Goal: Task Accomplishment & Management: Complete application form

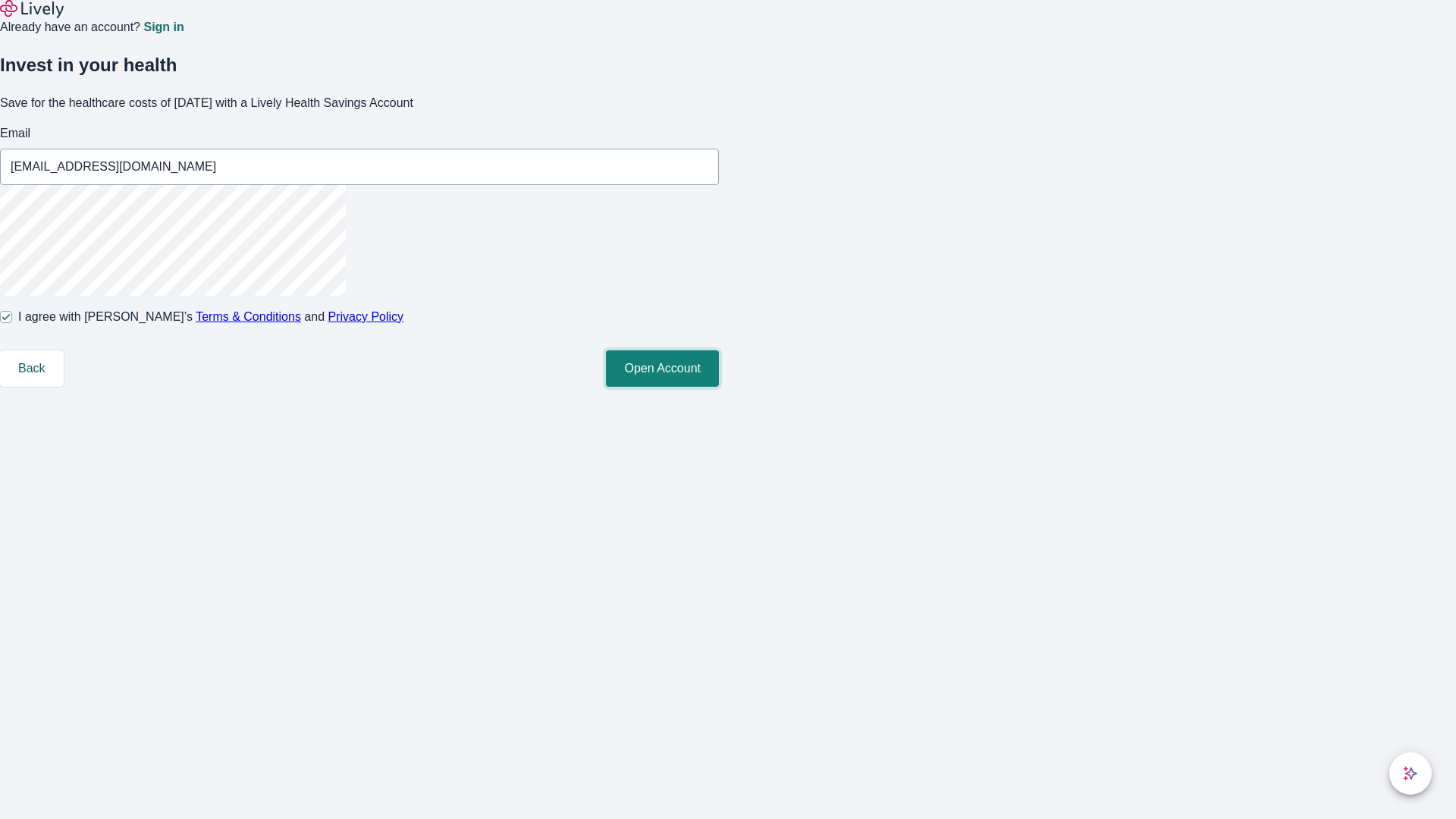
click at [719, 386] on button "Open Account" at bounding box center [662, 369] width 113 height 37
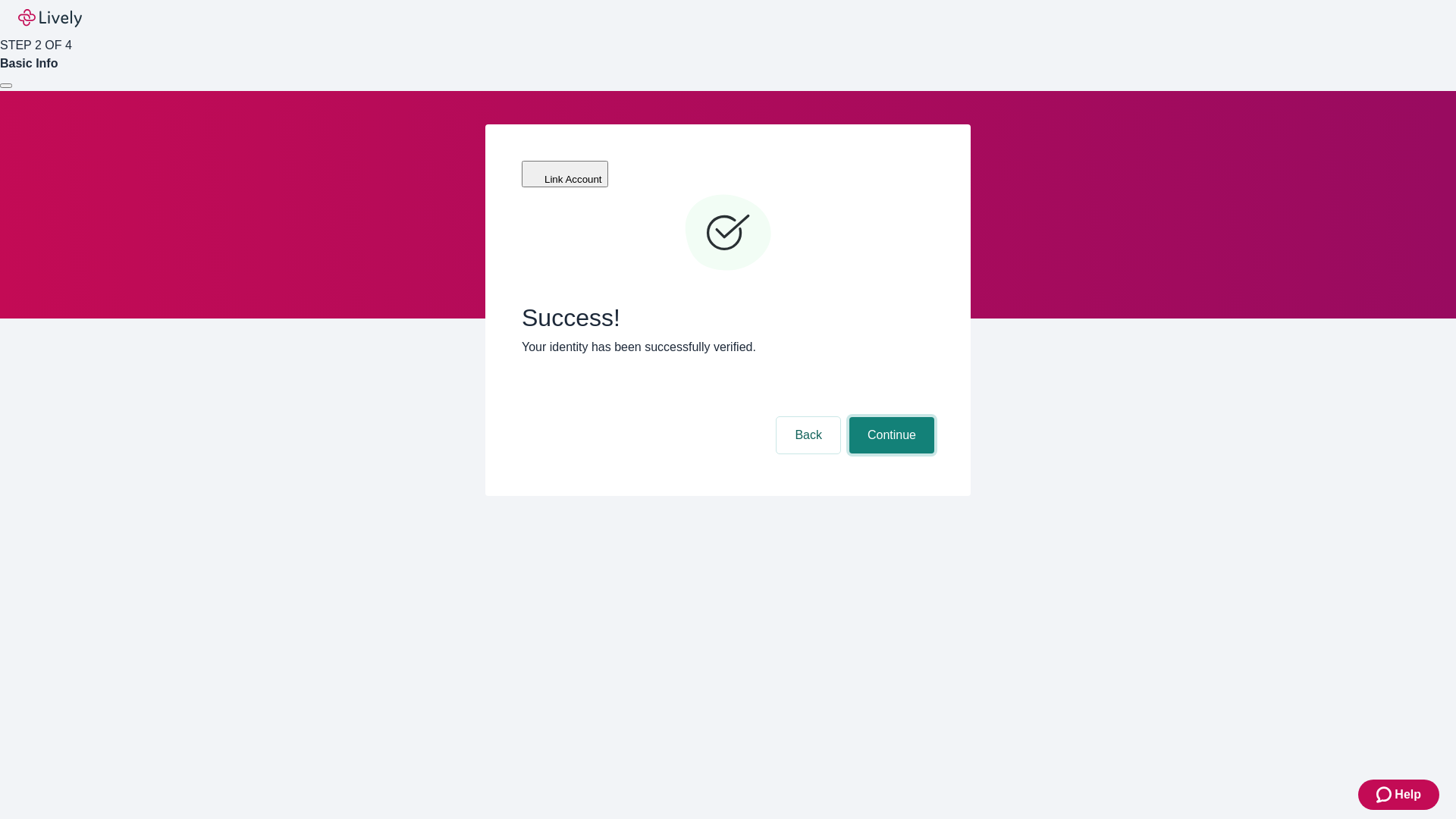
click at [889, 417] on button "Continue" at bounding box center [892, 435] width 85 height 37
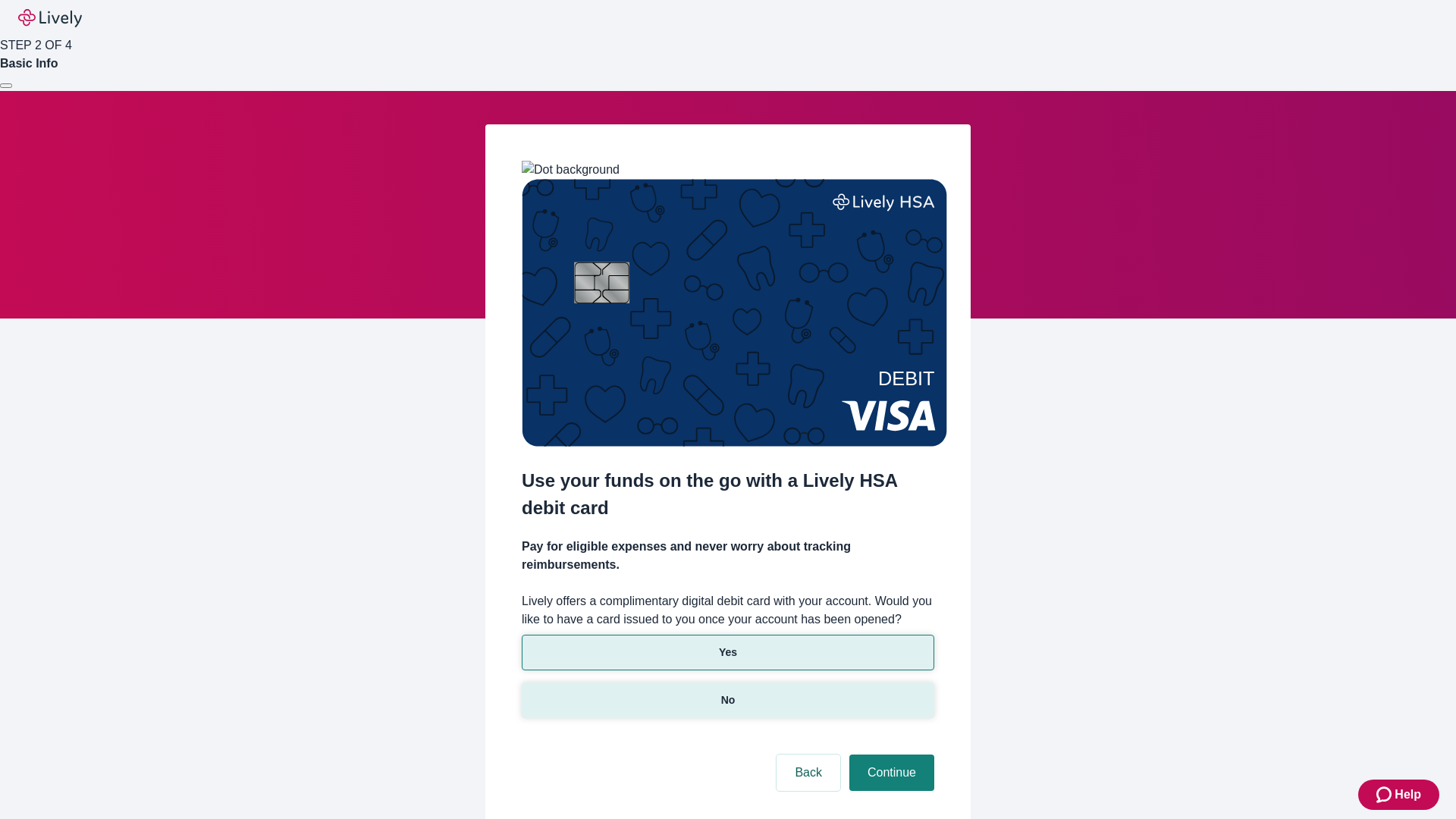
click at [727, 692] on p "No" at bounding box center [728, 699] width 14 height 16
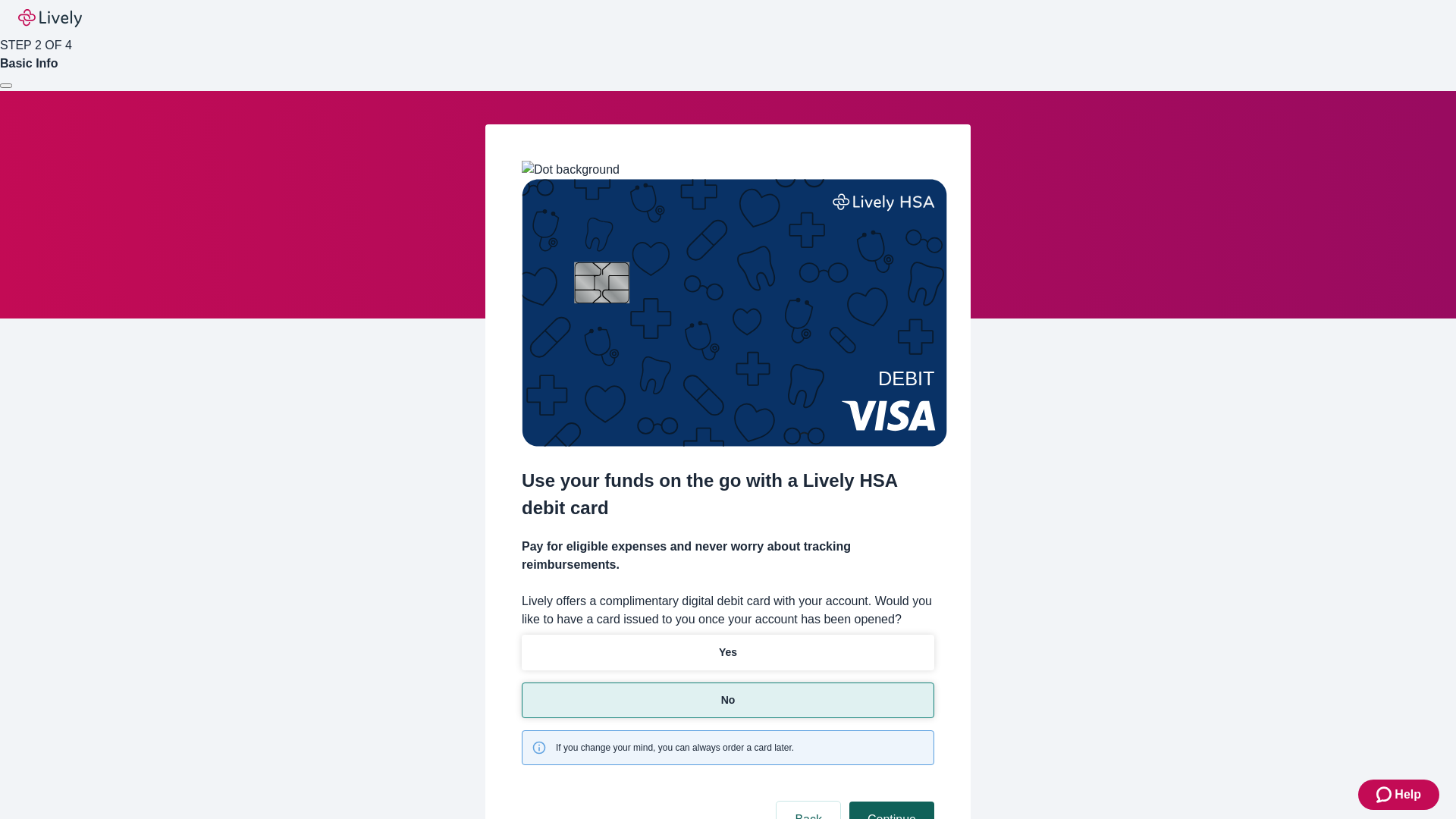
click at [889, 802] on button "Continue" at bounding box center [892, 820] width 85 height 37
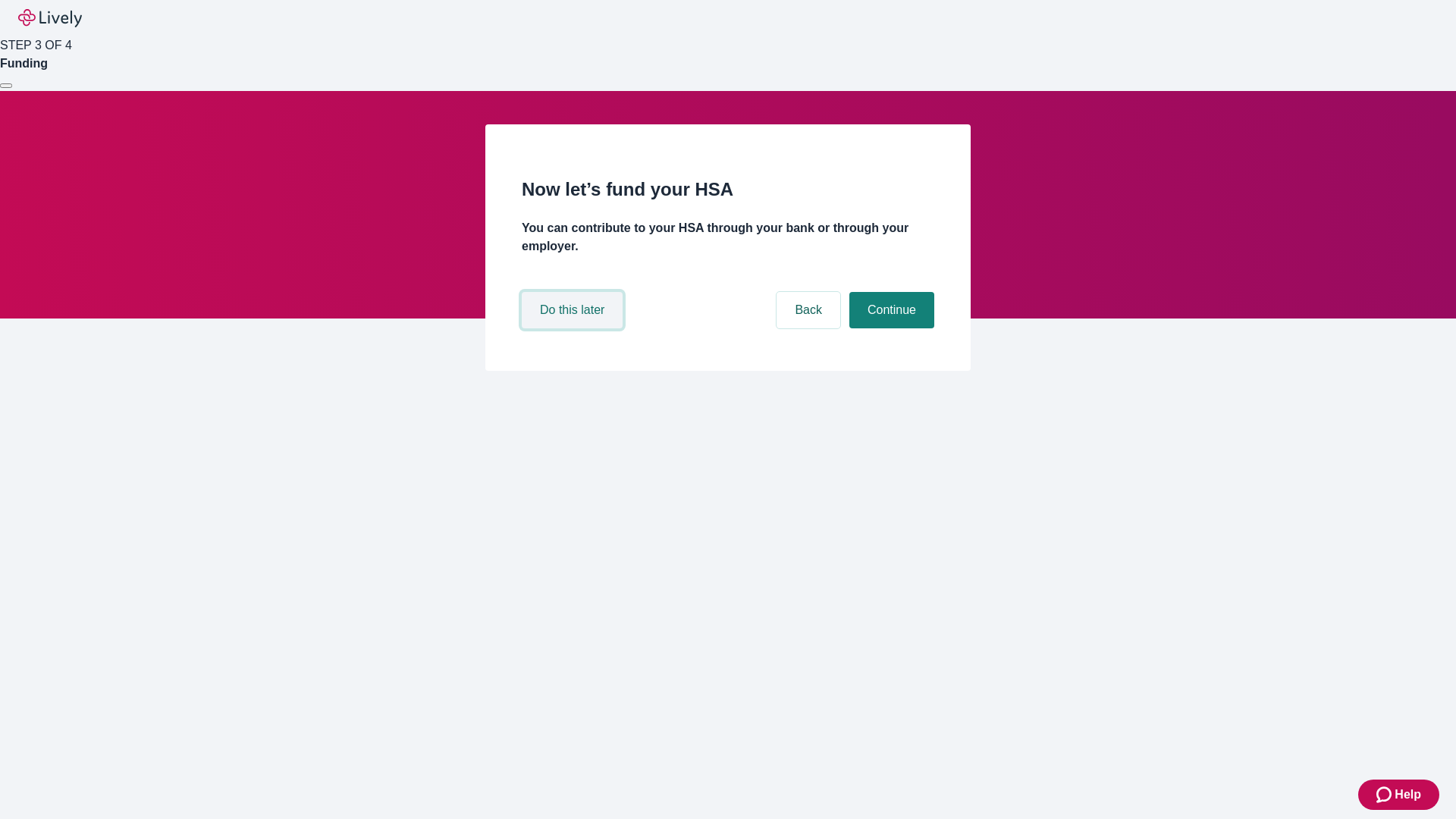
click at [574, 328] on button "Do this later" at bounding box center [572, 310] width 101 height 37
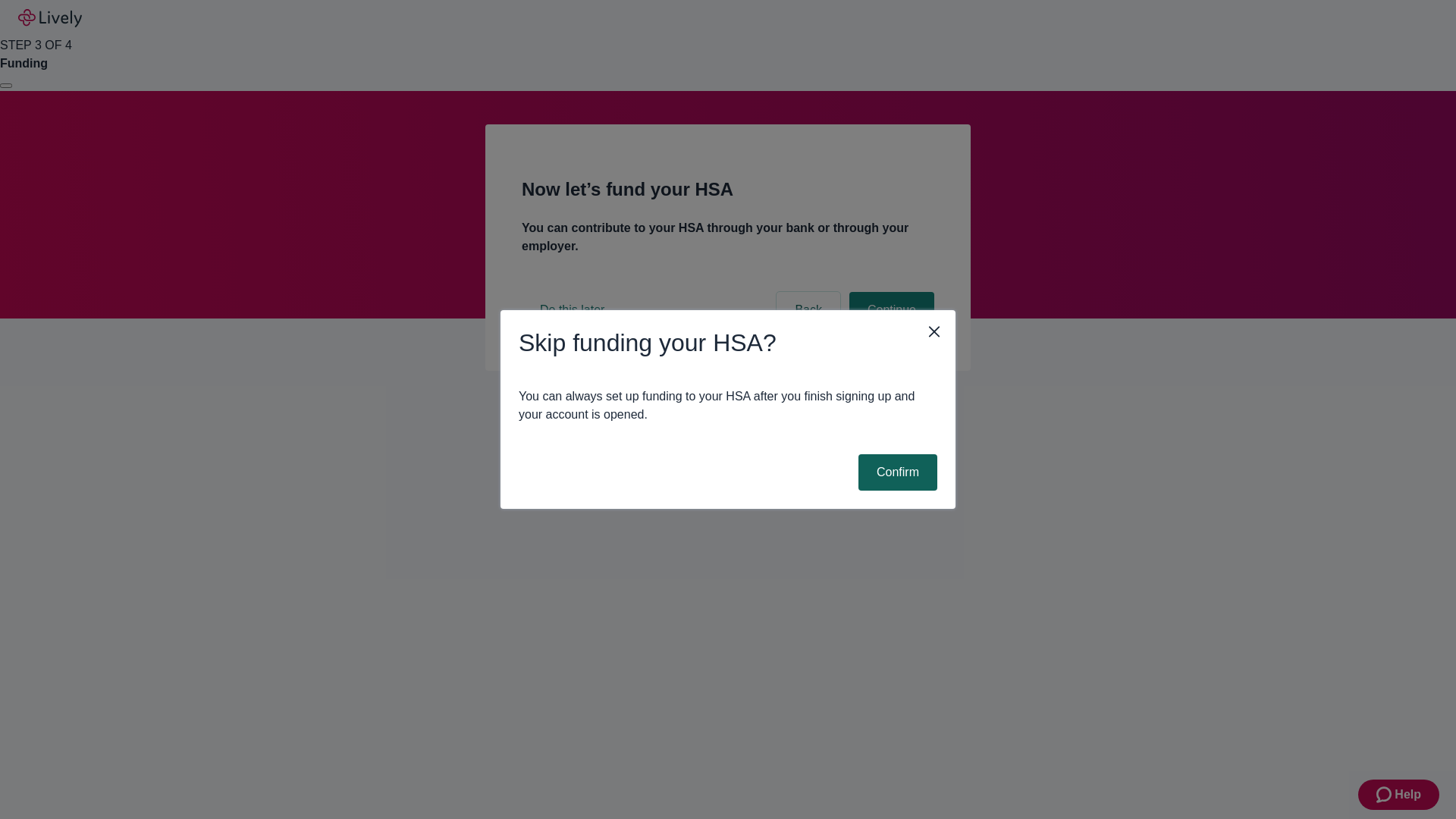
click at [896, 473] on button "Confirm" at bounding box center [898, 473] width 79 height 37
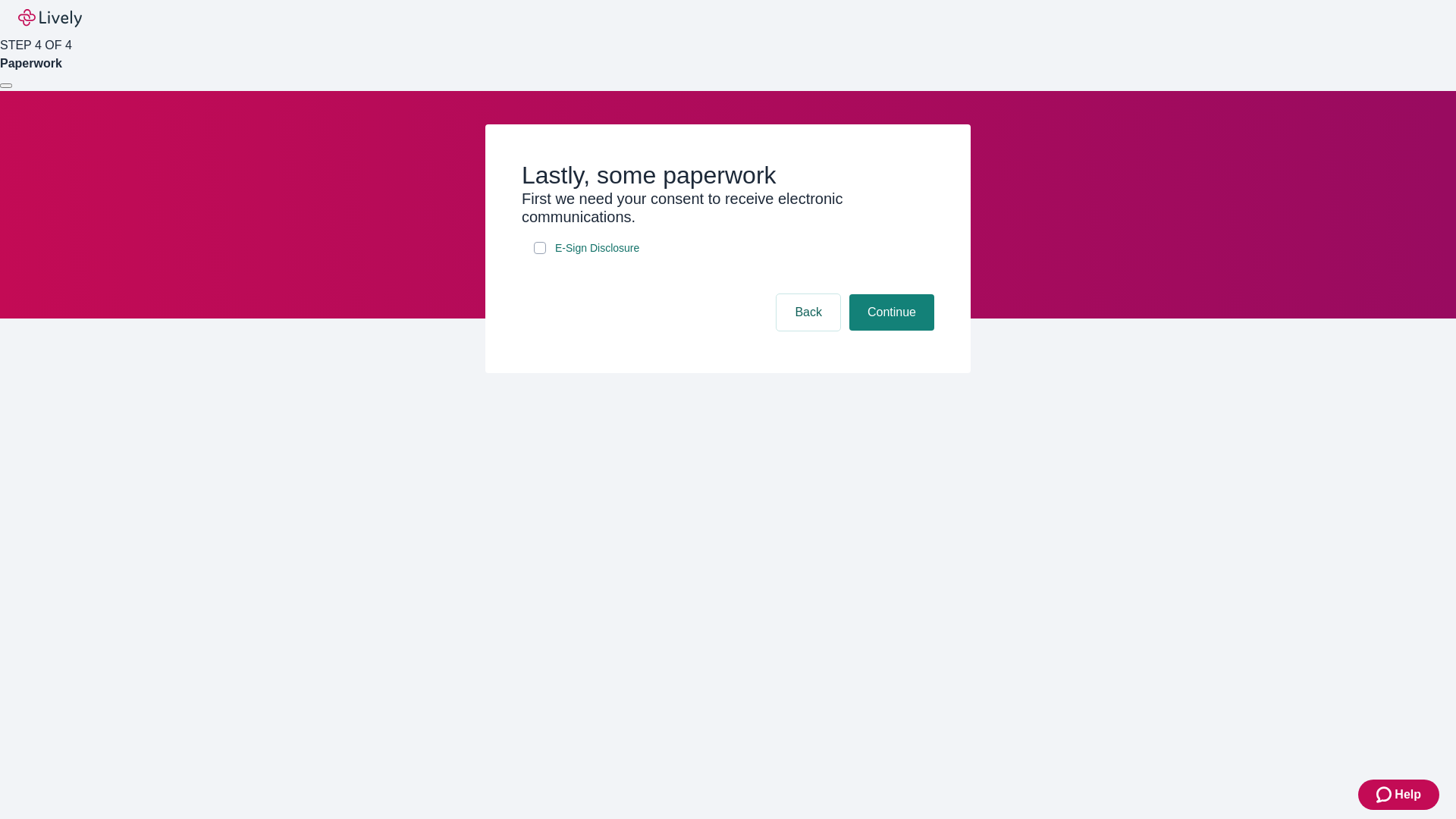
click at [540, 254] on input "E-Sign Disclosure" at bounding box center [539, 248] width 12 height 12
checkbox input "true"
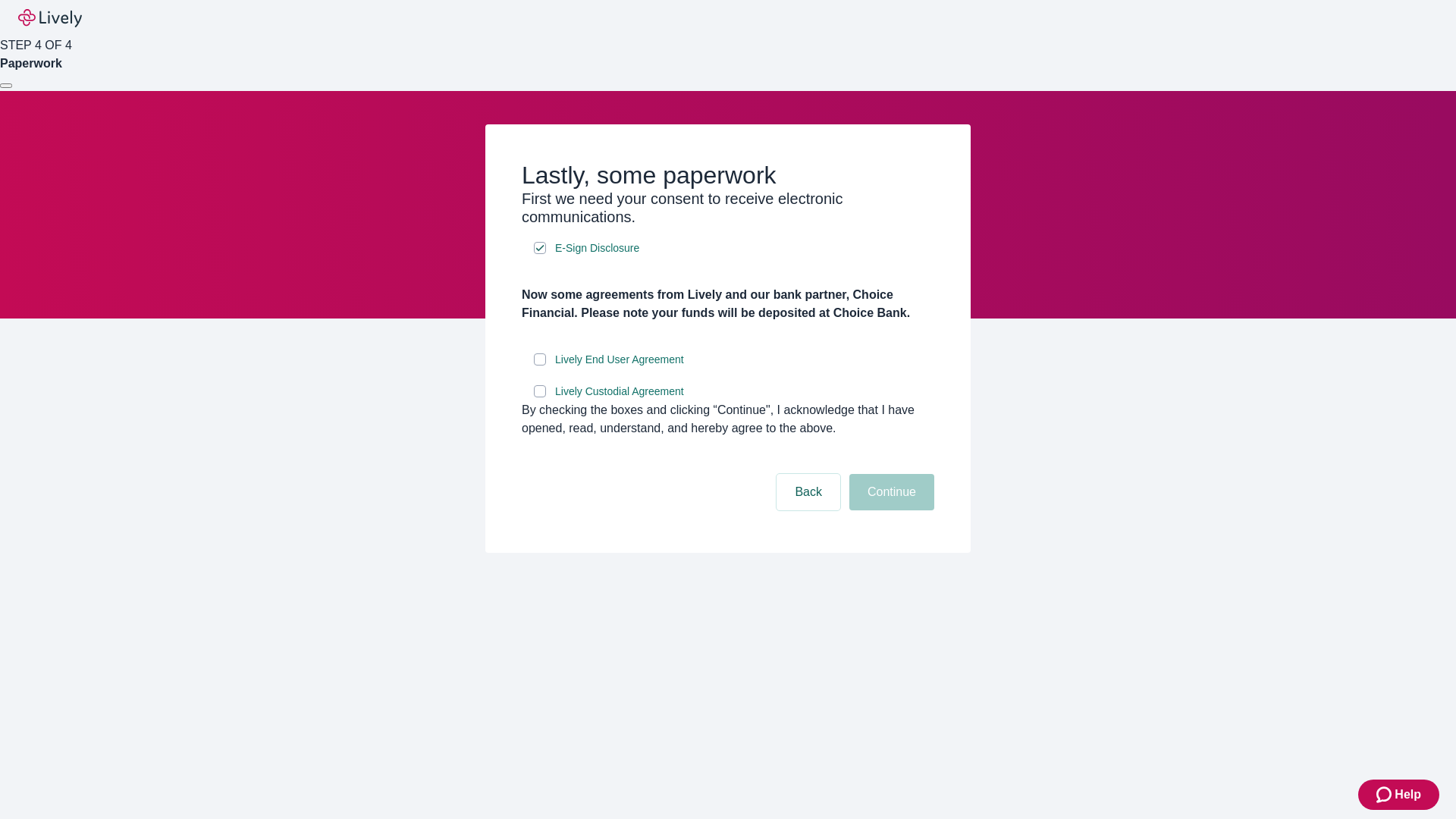
click at [540, 365] on input "Lively End User Agreement" at bounding box center [539, 359] width 12 height 12
checkbox input "true"
click at [540, 397] on input "Lively Custodial Agreement" at bounding box center [539, 391] width 12 height 12
checkbox input "true"
click at [889, 510] on button "Continue" at bounding box center [892, 492] width 85 height 37
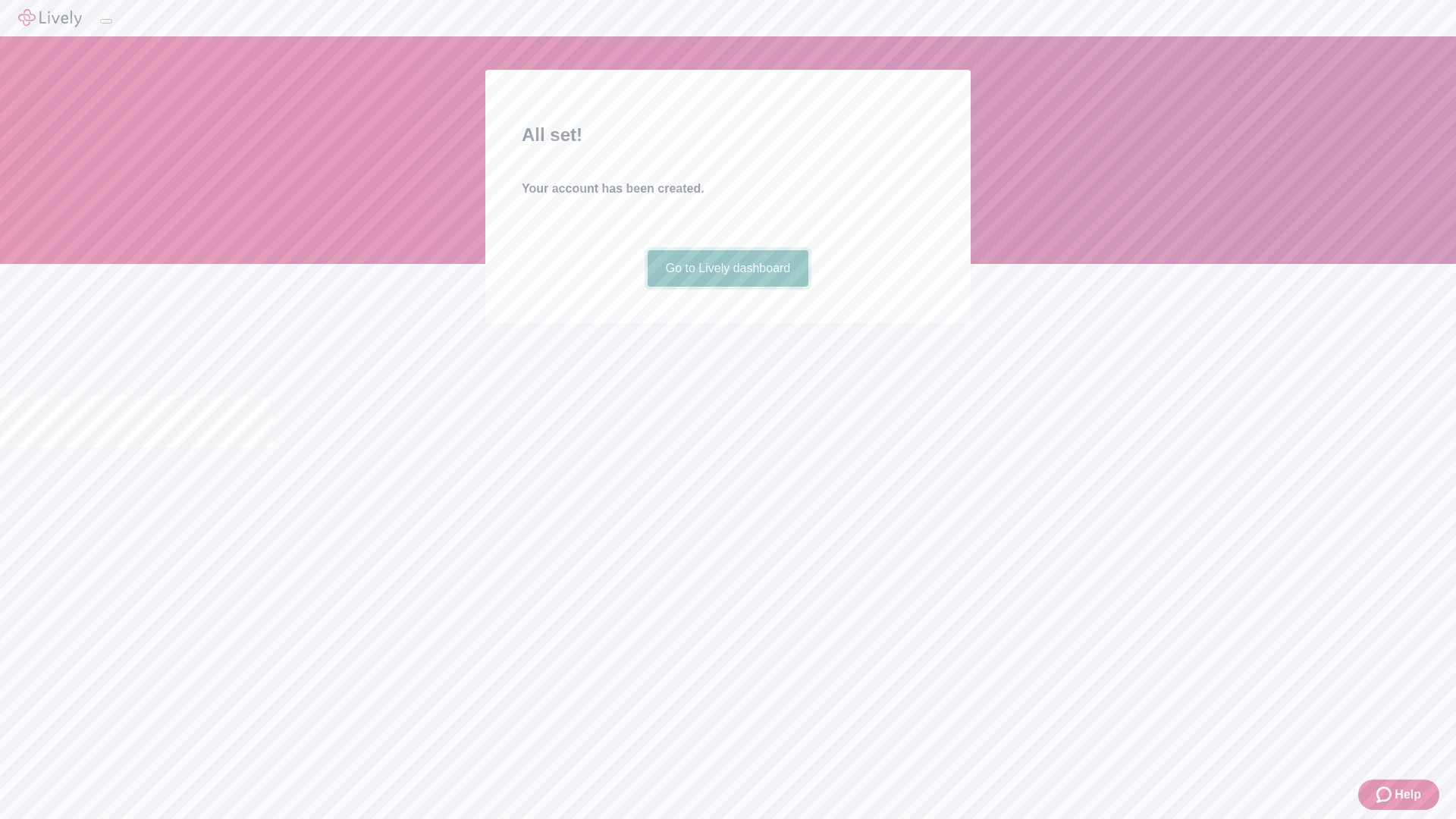
click at [727, 287] on link "Go to Lively dashboard" at bounding box center [728, 268] width 161 height 37
